Goal: Find specific page/section: Find specific page/section

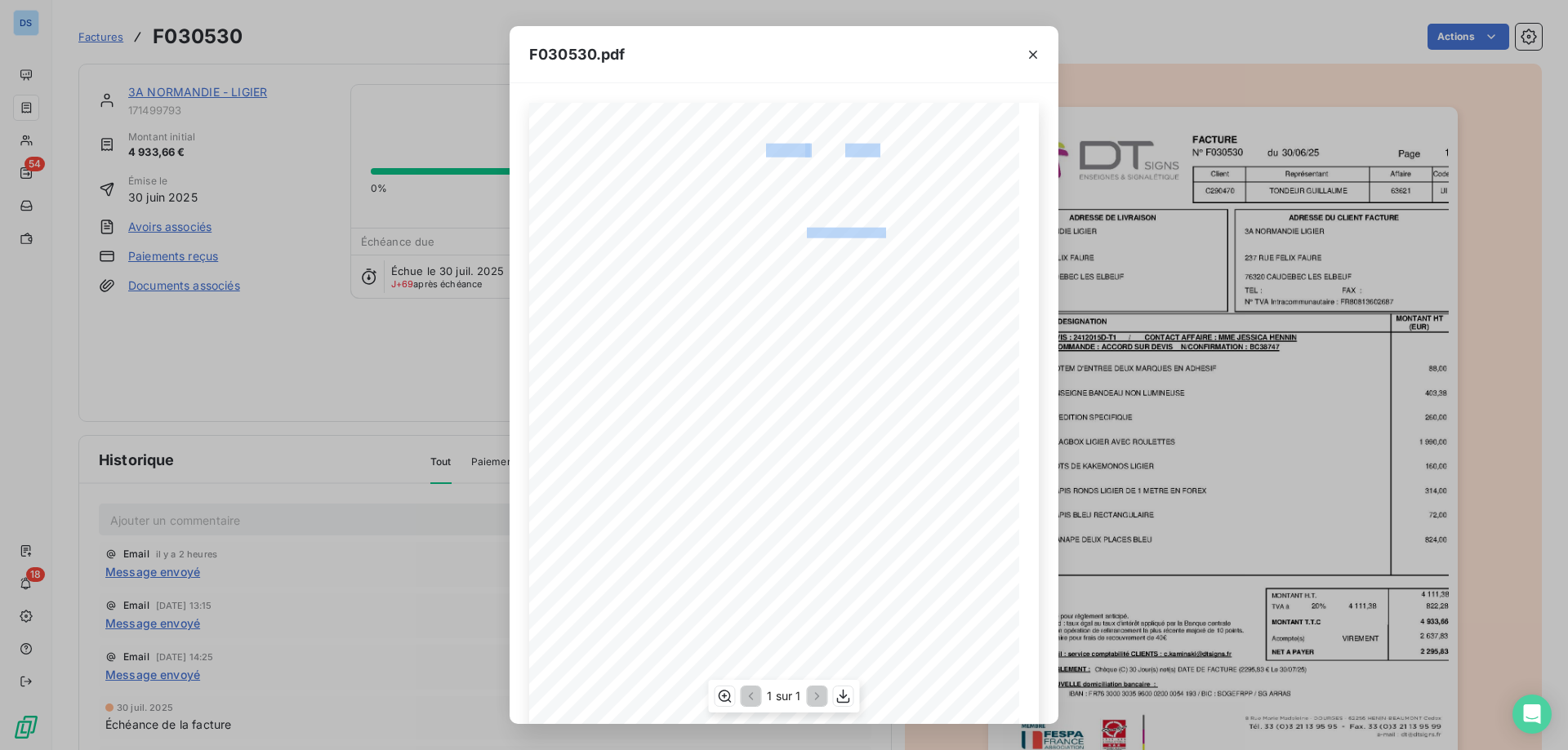
click at [793, 233] on div "F030530 [DATE] 3A NORMANDIE LIGIER [STREET_ADDRESS][PERSON_NAME] LES ELBEUF QTE…" at bounding box center [784, 449] width 510 height 692
click at [646, 231] on span "3A NORMANDIE LIGIER" at bounding box center [611, 231] width 84 height 7
click at [827, 239] on div "F030530 [DATE] 3A NORMANDIE LIGIER [STREET_ADDRESS][PERSON_NAME] LES ELBEUF QTE…" at bounding box center [784, 449] width 510 height 692
click at [1030, 56] on icon "button" at bounding box center [1033, 55] width 16 height 16
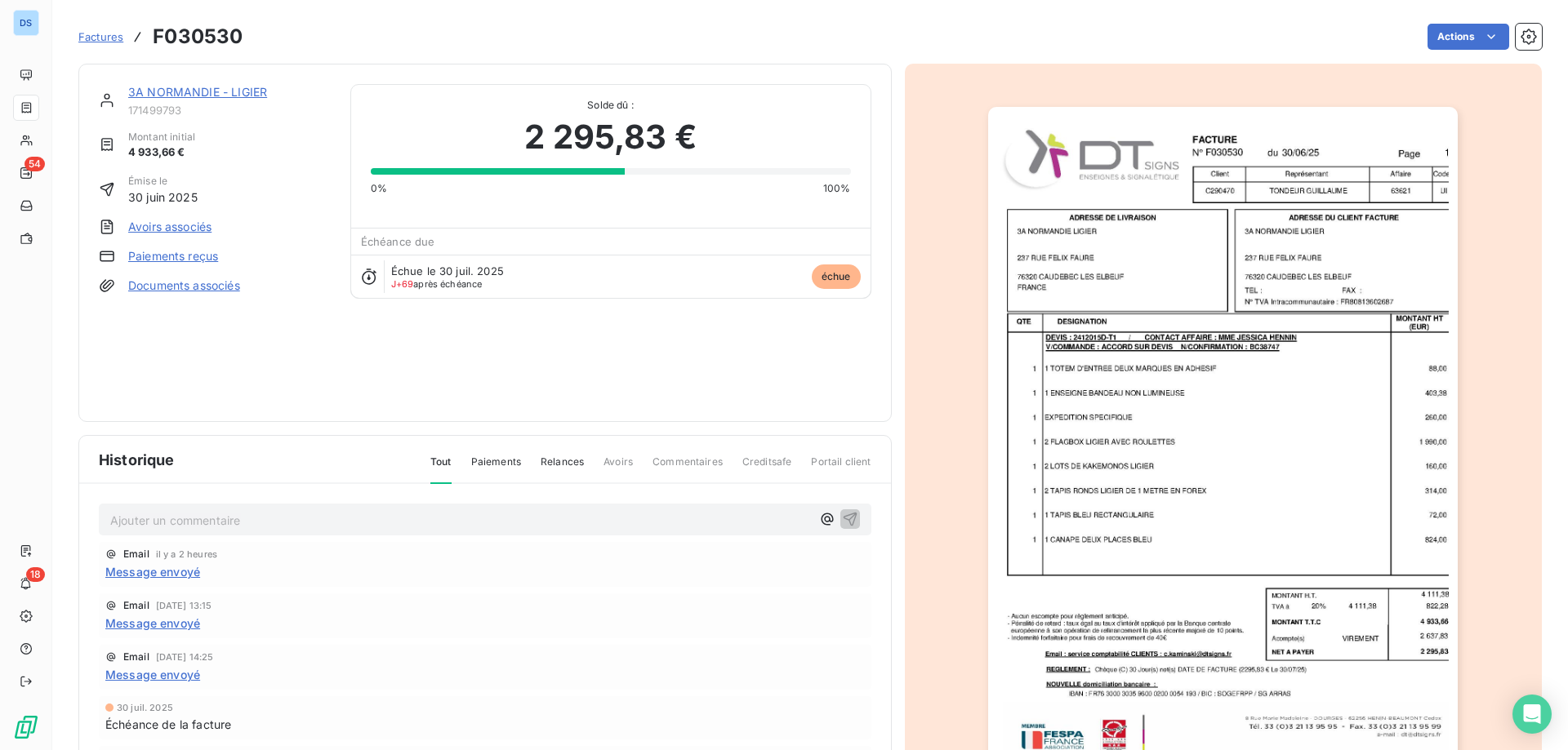
click at [156, 89] on link "3A NORMANDIE - LIGIER" at bounding box center [197, 92] width 139 height 13
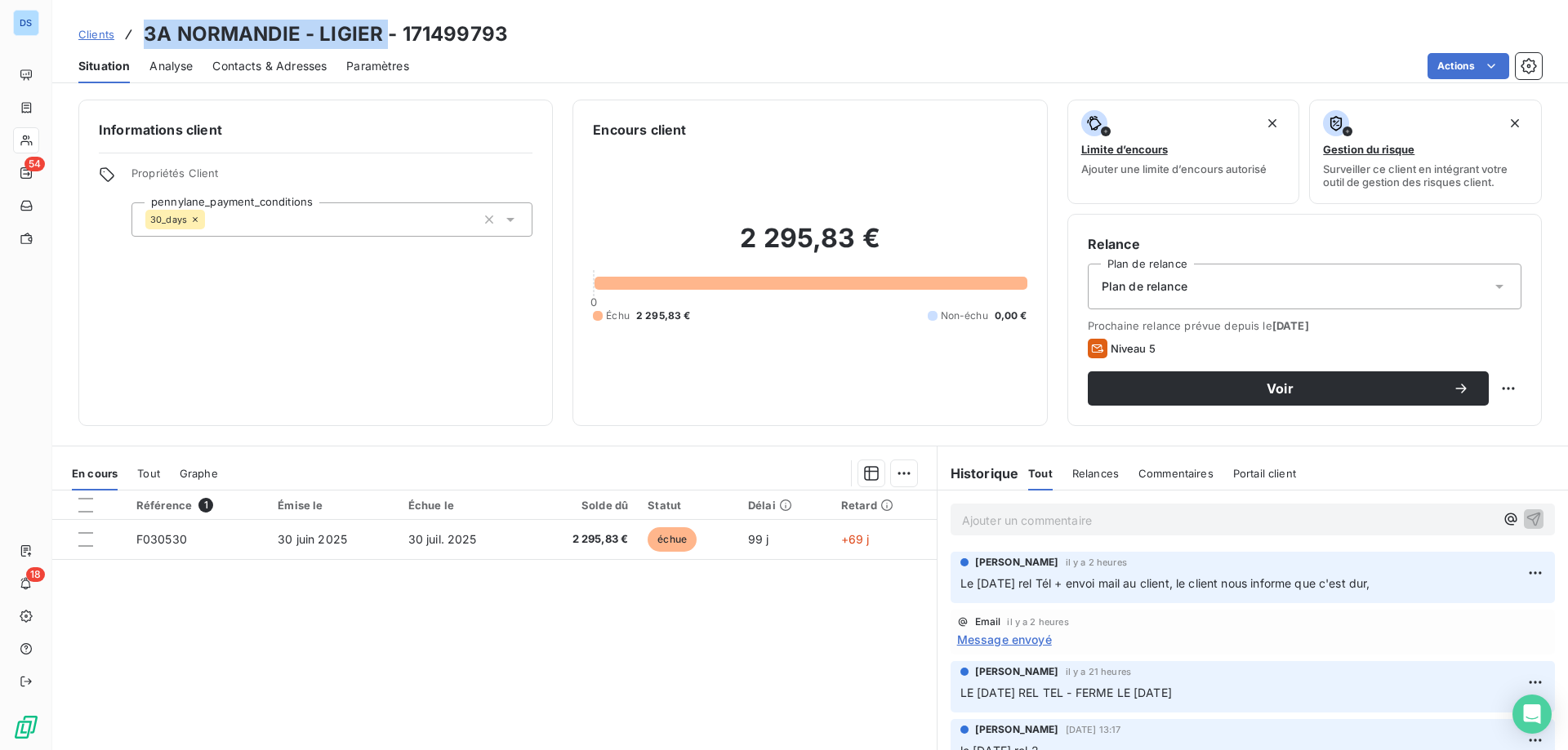
drag, startPoint x: 147, startPoint y: 31, endPoint x: 383, endPoint y: 25, distance: 236.1
click at [383, 25] on h3 "3A NORMANDIE - LIGIER - 171499793" at bounding box center [326, 34] width 364 height 30
copy h3 "3A NORMANDIE - LIGIER"
